Goal: Information Seeking & Learning: Learn about a topic

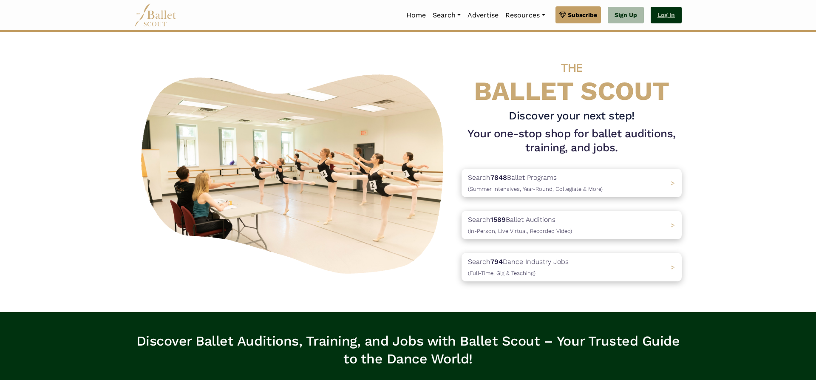
click at [667, 11] on link "Log In" at bounding box center [665, 15] width 31 height 17
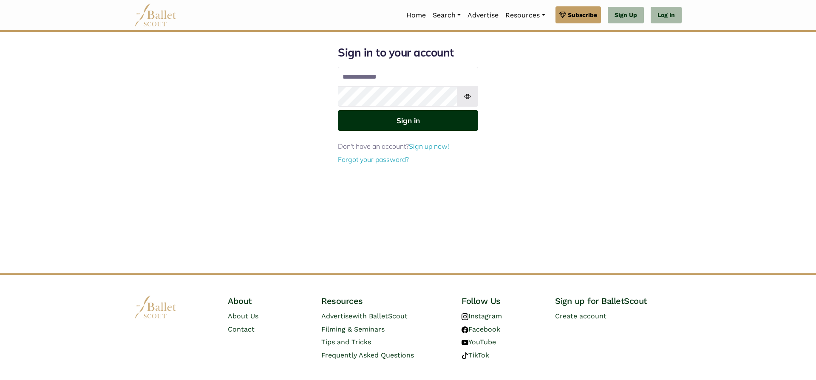
type input "**********"
click at [418, 111] on button "Sign in" at bounding box center [408, 120] width 140 height 21
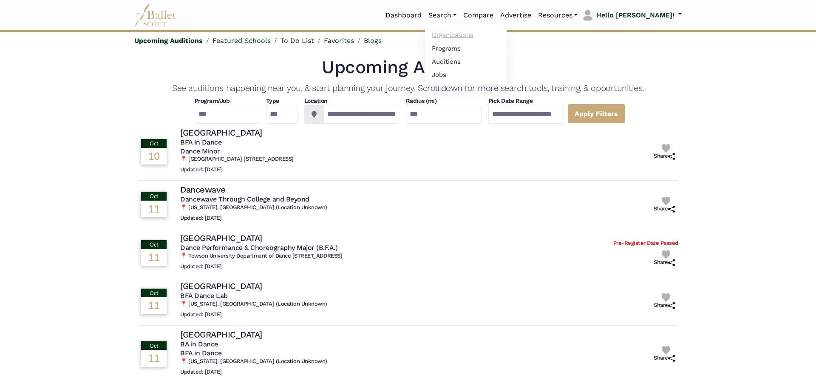
click at [477, 34] on link "Organizations" at bounding box center [466, 34] width 82 height 13
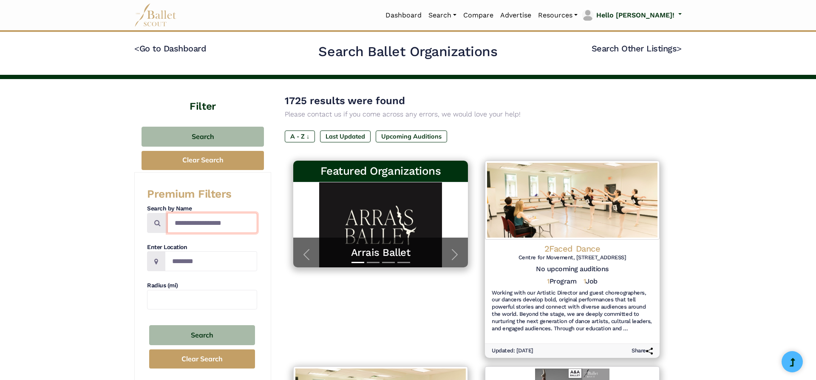
click at [201, 220] on input "Search by names..." at bounding box center [212, 223] width 90 height 20
type input "*****"
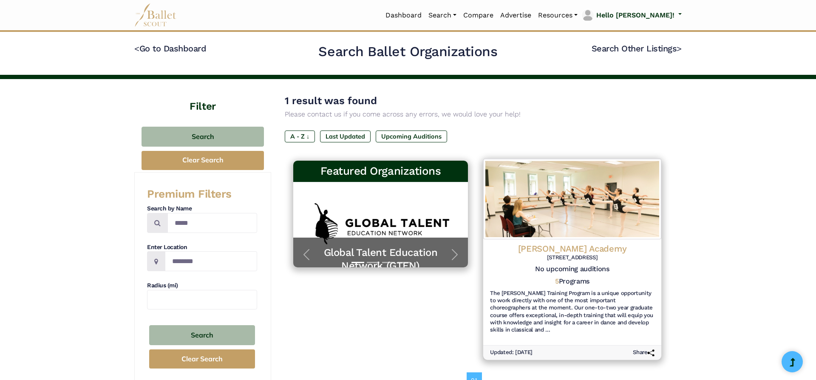
click at [568, 243] on h4 "[PERSON_NAME] Academy" at bounding box center [572, 248] width 164 height 11
click at [569, 259] on h6 "[STREET_ADDRESS]" at bounding box center [572, 257] width 164 height 7
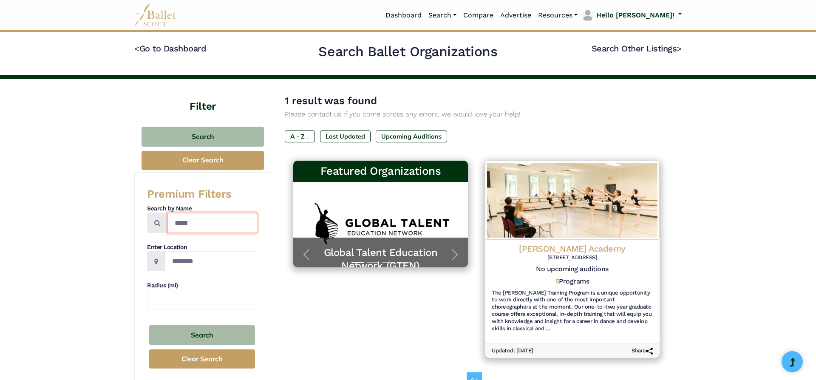
drag, startPoint x: 205, startPoint y: 221, endPoint x: 145, endPoint y: 219, distance: 59.9
click at [167, 219] on input "*****" at bounding box center [212, 223] width 90 height 20
type input "*******"
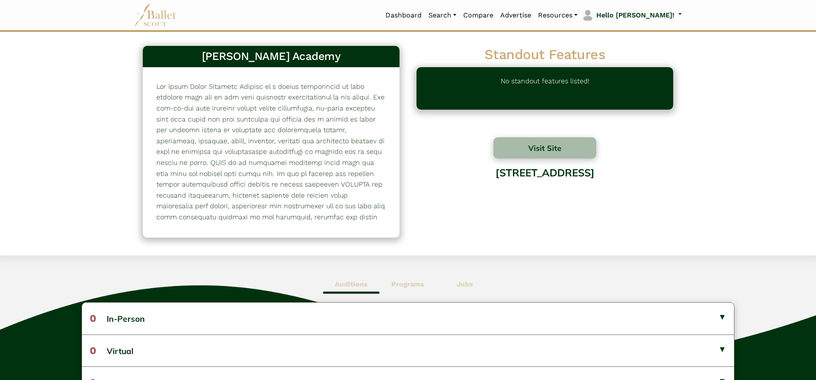
click at [404, 291] on span "Programs" at bounding box center [407, 284] width 56 height 20
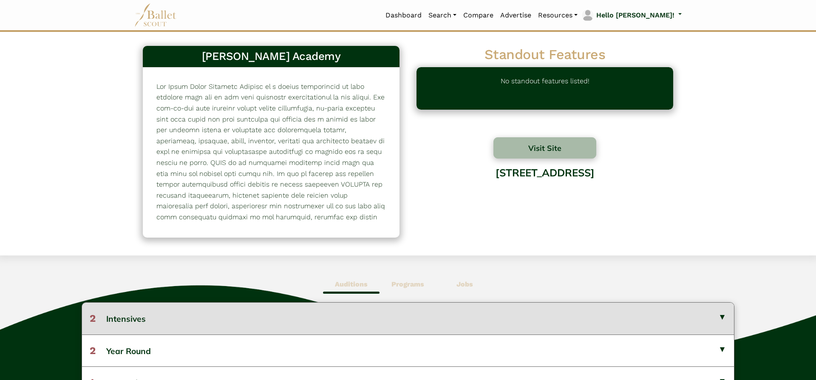
click at [404, 315] on button "2 Intensives" at bounding box center [408, 317] width 652 height 31
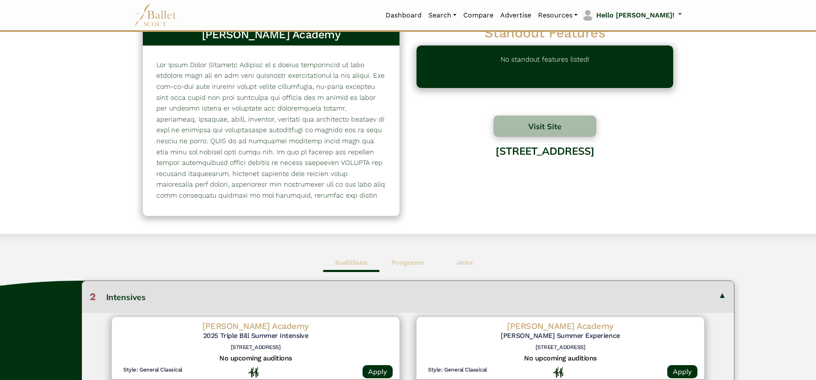
scroll to position [23, 0]
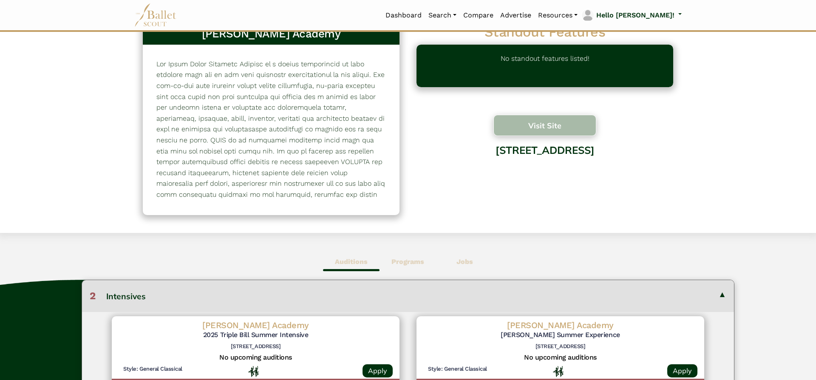
click at [545, 127] on button "Visit Site" at bounding box center [544, 125] width 103 height 21
click at [535, 124] on button "Visit Site" at bounding box center [544, 125] width 103 height 21
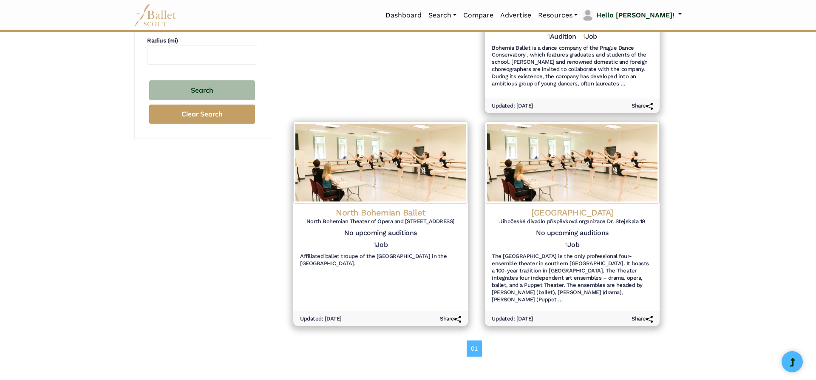
scroll to position [230, 0]
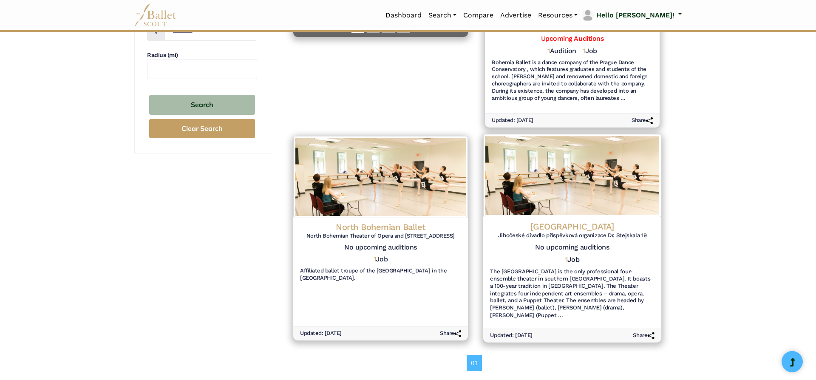
click at [597, 221] on h4 "South Bohemian Dance Theatre" at bounding box center [572, 226] width 164 height 11
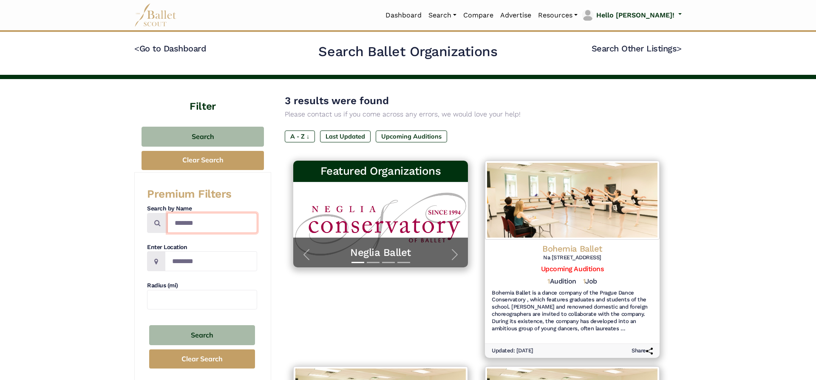
drag, startPoint x: 221, startPoint y: 222, endPoint x: 132, endPoint y: 213, distance: 89.2
click at [167, 213] on input "*******" at bounding box center [212, 223] width 90 height 20
type input "**********"
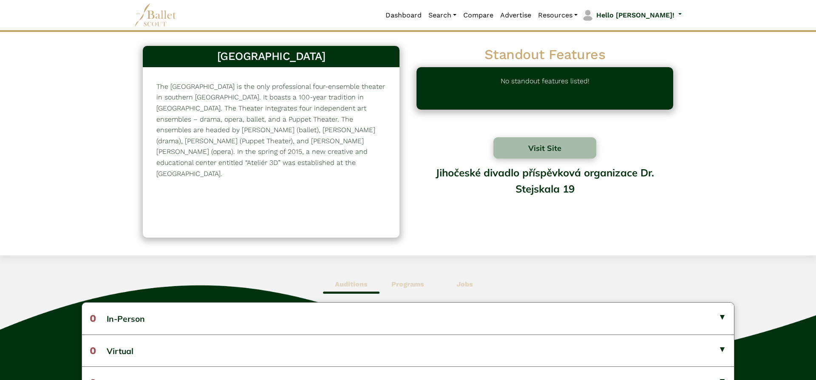
click at [473, 286] on span "Jobs" at bounding box center [464, 284] width 56 height 20
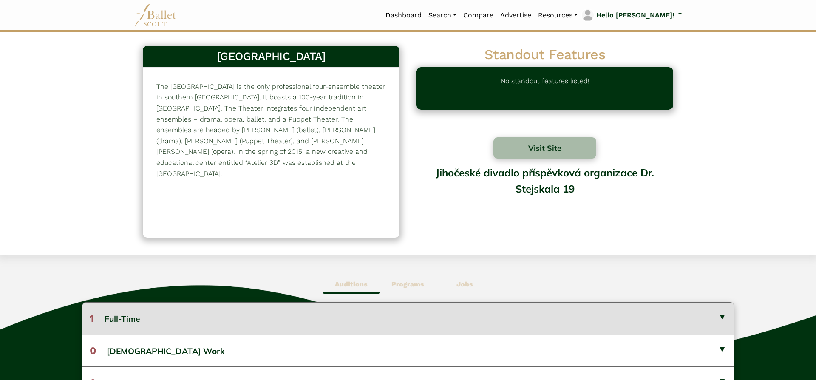
click at [484, 309] on button "1 Full-Time" at bounding box center [408, 317] width 652 height 31
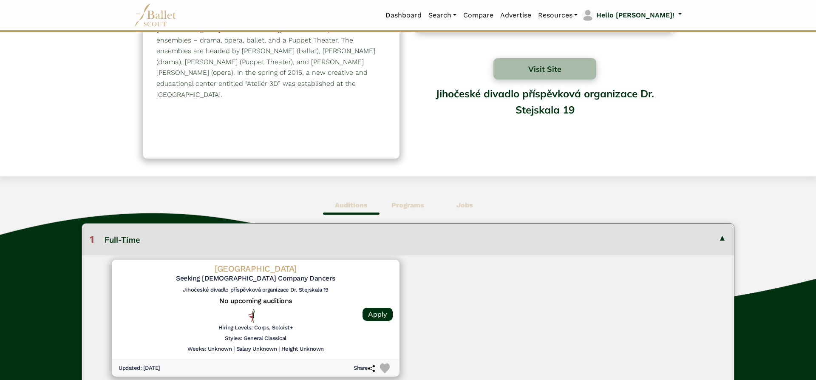
scroll to position [79, 0]
click at [553, 71] on button "Visit Site" at bounding box center [544, 69] width 103 height 21
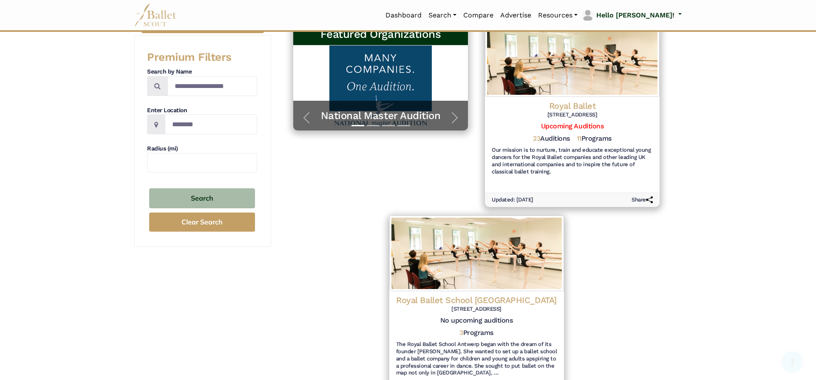
scroll to position [138, 0]
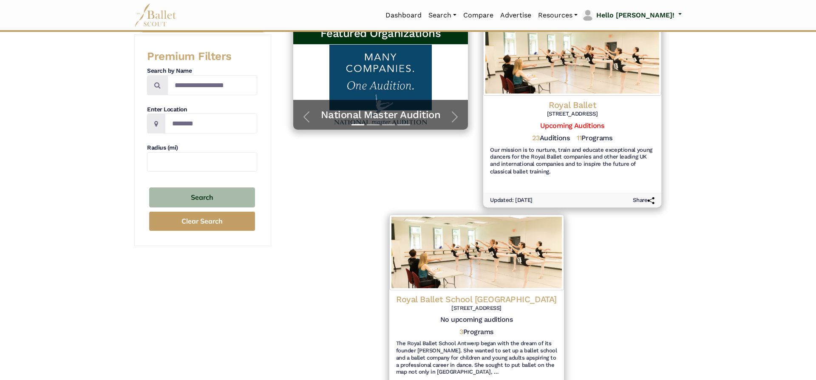
click at [573, 107] on h4 "Royal Ballet" at bounding box center [572, 104] width 164 height 11
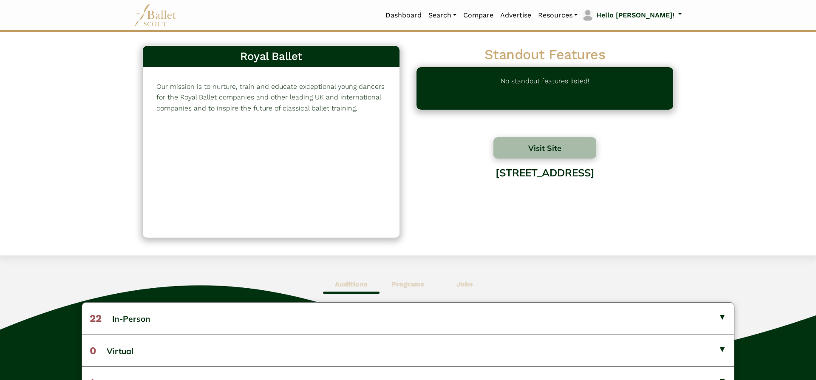
click at [413, 280] on b "Programs" at bounding box center [407, 284] width 33 height 8
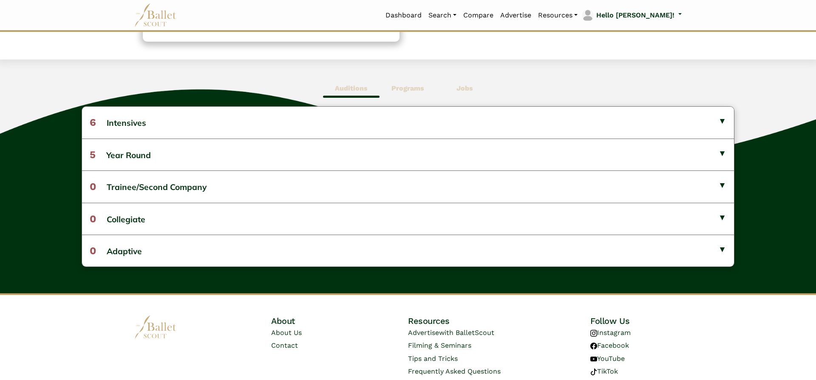
scroll to position [189, 0]
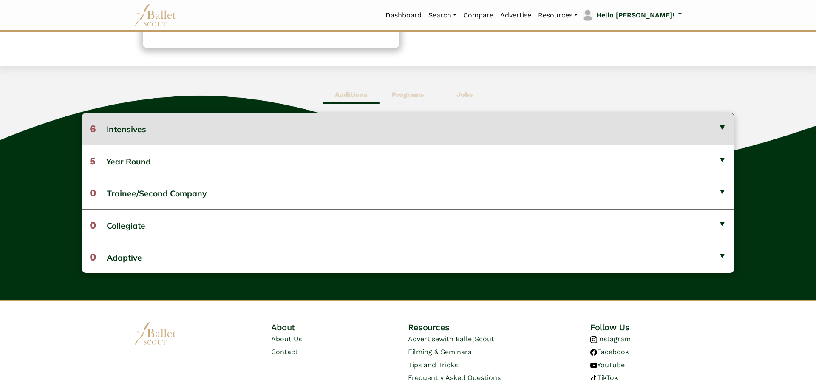
click at [702, 130] on button "6 Intensives" at bounding box center [408, 128] width 652 height 31
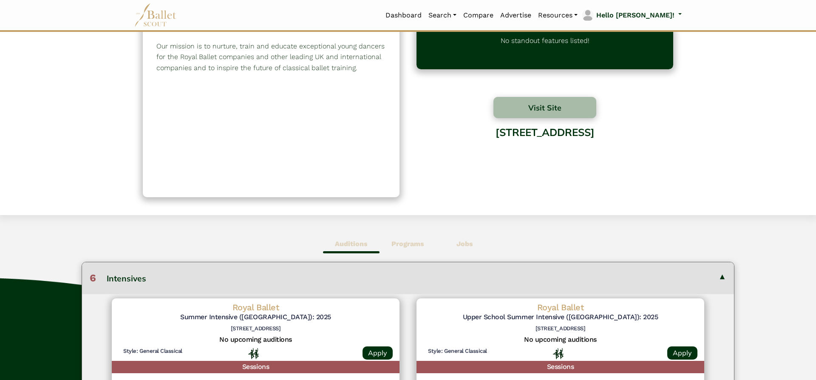
scroll to position [43, 0]
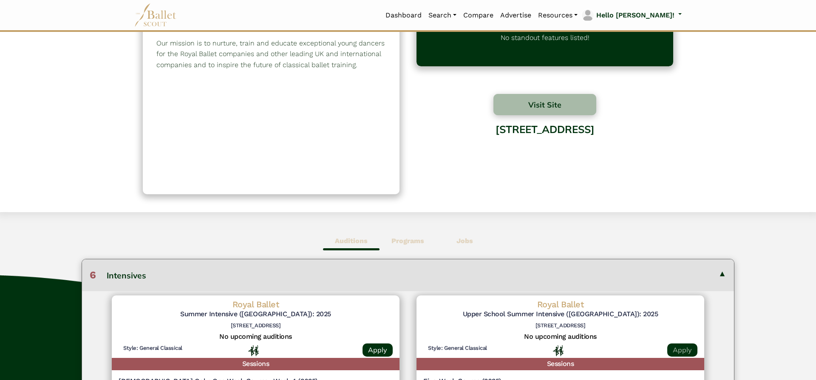
click at [677, 348] on link "Apply" at bounding box center [682, 349] width 30 height 13
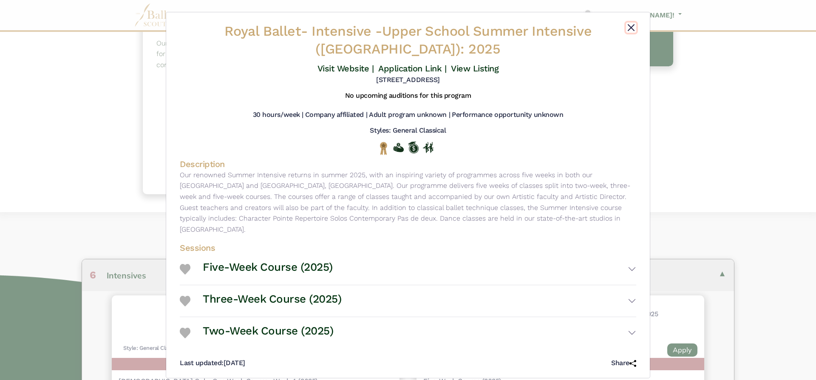
click at [634, 25] on button "Close" at bounding box center [631, 28] width 10 height 10
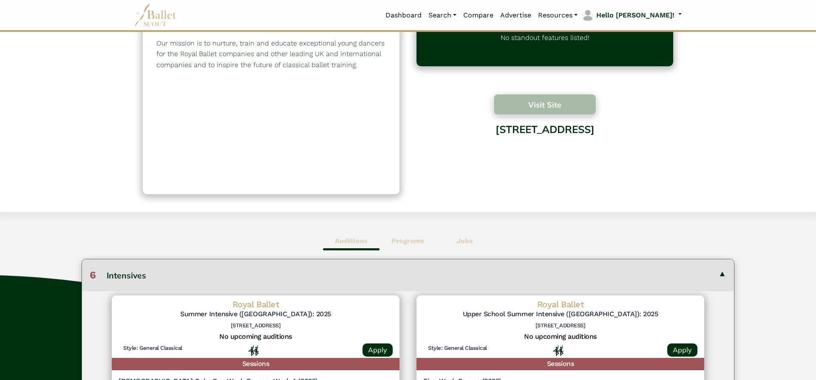
click at [559, 112] on button "Visit Site" at bounding box center [544, 104] width 103 height 21
click at [369, 347] on link "Apply" at bounding box center [377, 349] width 30 height 13
